Goal: Information Seeking & Learning: Check status

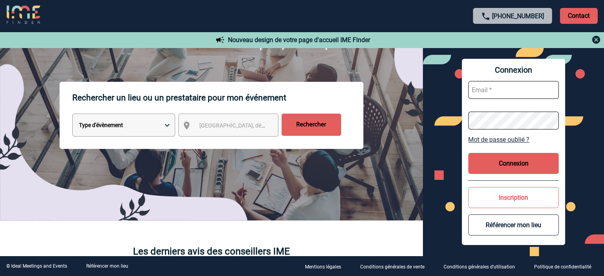
scroll to position [119, 0]
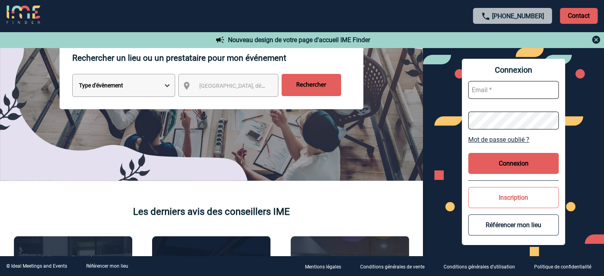
type input "[EMAIL_ADDRESS][DOMAIN_NAME]"
click at [514, 157] on button "Connexion" at bounding box center [513, 163] width 90 height 21
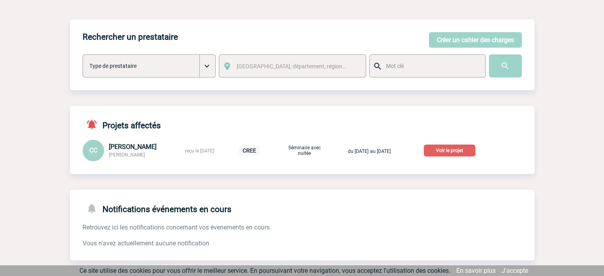
scroll to position [40, 0]
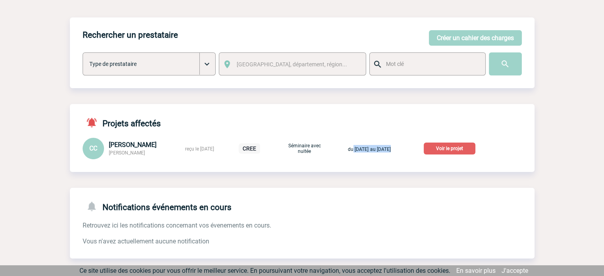
drag, startPoint x: 351, startPoint y: 149, endPoint x: 402, endPoint y: 150, distance: 50.8
click at [402, 150] on div "du 10/06/2026 au 11/06/2026" at bounding box center [368, 149] width 67 height 8
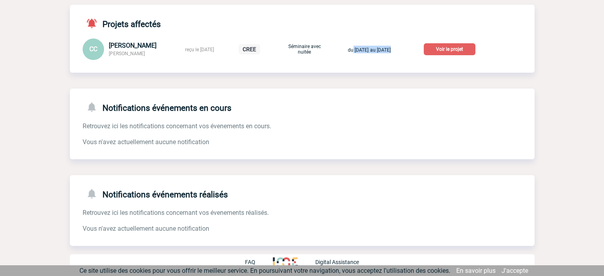
scroll to position [0, 0]
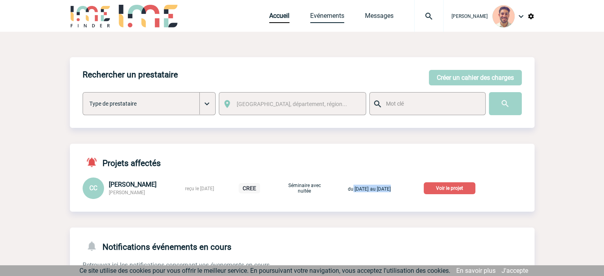
click at [322, 15] on link "Evénements" at bounding box center [327, 17] width 34 height 11
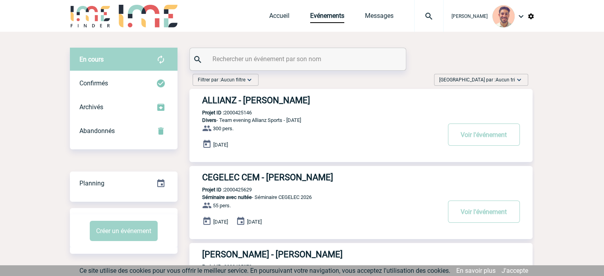
click at [313, 63] on input "text" at bounding box center [298, 59] width 177 height 12
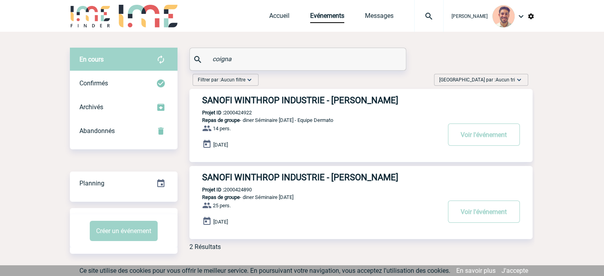
type input "coigna"
click at [305, 100] on h3 "SANOFI WINTHROP INDUSTRIE - [PERSON_NAME]" at bounding box center [321, 100] width 238 height 10
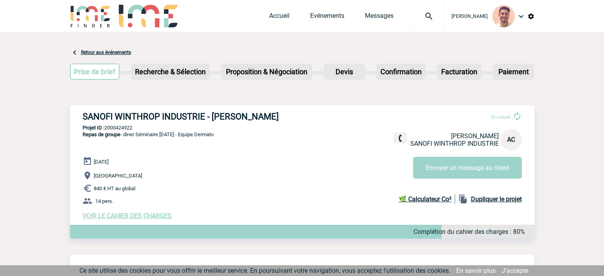
drag, startPoint x: 135, startPoint y: 126, endPoint x: 114, endPoint y: 127, distance: 21.1
click at [114, 127] on p "Projet ID : 2000424922" at bounding box center [302, 128] width 464 height 6
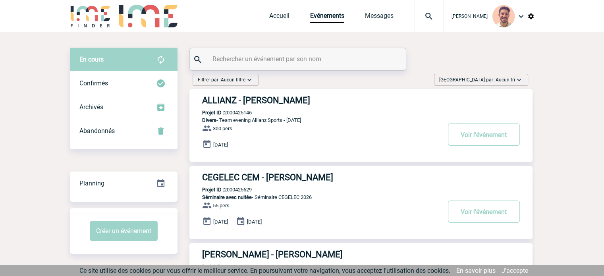
click at [276, 67] on div at bounding box center [298, 59] width 216 height 22
click at [273, 62] on input "text" at bounding box center [298, 59] width 177 height 12
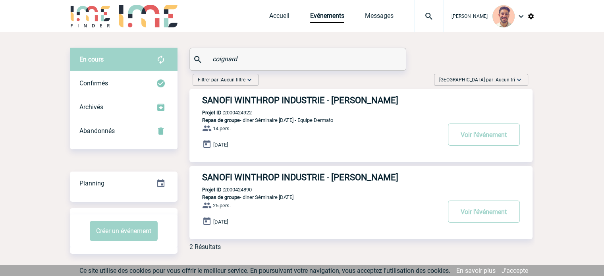
type input "coignard"
click at [277, 182] on h3 "SANOFI WINTHROP INDUSTRIE - [PERSON_NAME]" at bounding box center [321, 177] width 238 height 10
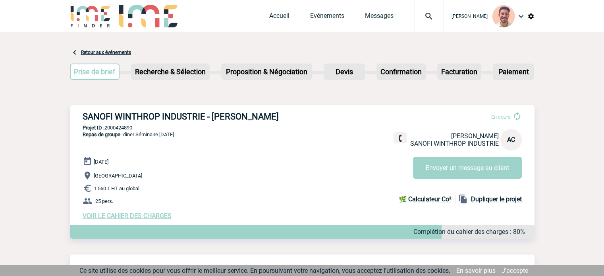
drag, startPoint x: 140, startPoint y: 126, endPoint x: 106, endPoint y: 130, distance: 33.6
click at [106, 130] on p "Projet ID : 2000424890" at bounding box center [302, 128] width 464 height 6
copy p "2000424890"
drag, startPoint x: 139, startPoint y: 128, endPoint x: 134, endPoint y: 128, distance: 4.4
click at [138, 129] on p "Projet ID : 2000424890" at bounding box center [302, 128] width 464 height 6
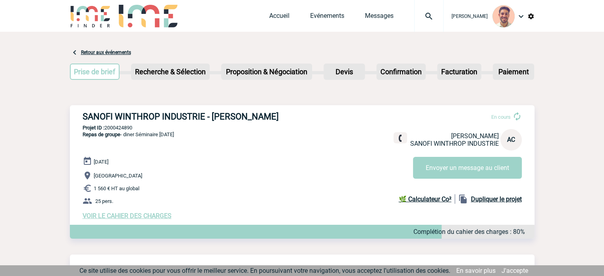
click at [132, 127] on p "Projet ID : 2000424890" at bounding box center [302, 128] width 464 height 6
drag, startPoint x: 137, startPoint y: 127, endPoint x: 106, endPoint y: 130, distance: 31.4
click at [106, 130] on p "Projet ID : 2000424890" at bounding box center [302, 128] width 464 height 6
copy p "2000424890"
